Goal: Register for event/course

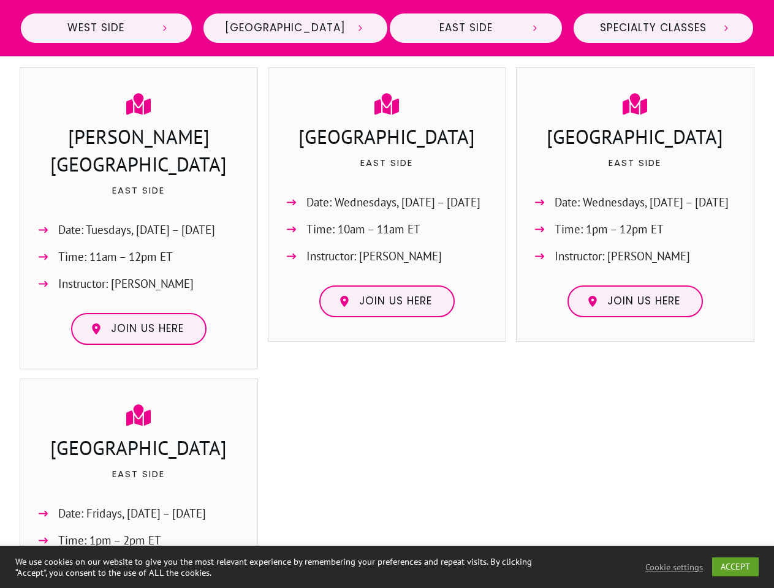
scroll to position [1480, 0]
click at [736, 567] on link "ACCEPT" at bounding box center [735, 567] width 47 height 19
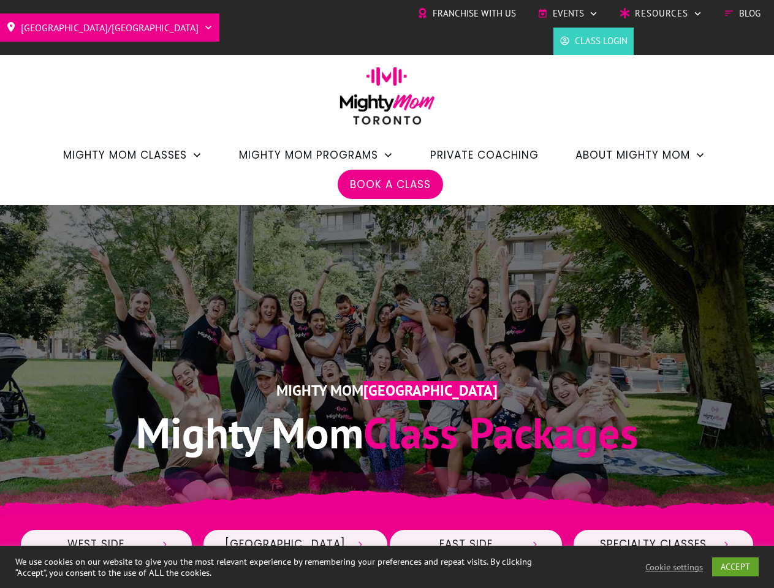
click at [387, 294] on div "Mighty Mom Toronto Mighty Mom Class Packages" at bounding box center [388, 361] width 736 height 226
click at [568, 13] on span "Events" at bounding box center [568, 13] width 31 height 18
click at [736, 567] on link "ACCEPT" at bounding box center [735, 567] width 47 height 19
